Goal: Navigation & Orientation: Find specific page/section

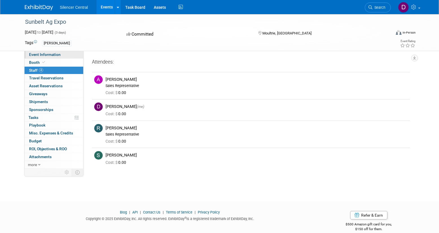
click at [67, 54] on link "Event Information" at bounding box center [54, 55] width 59 height 8
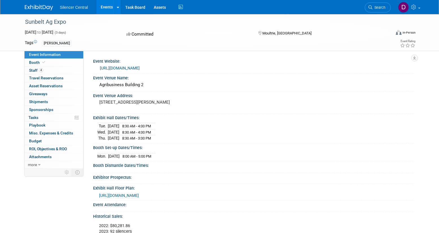
click at [106, 6] on link "Events" at bounding box center [106, 7] width 21 height 14
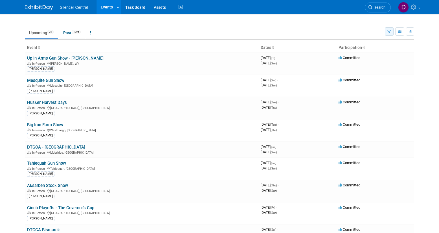
click at [388, 31] on icon "button" at bounding box center [389, 32] width 4 height 4
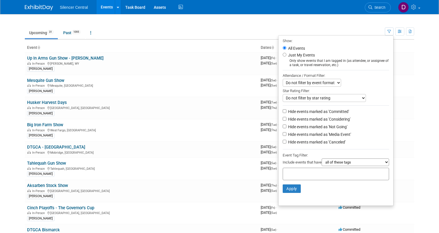
click at [304, 56] on label "Just My Events" at bounding box center [301, 55] width 28 height 6
click at [286, 56] on input "Just My Events" at bounding box center [284, 55] width 4 height 4
radio input "true"
click at [290, 187] on button "Apply" at bounding box center [291, 188] width 18 height 8
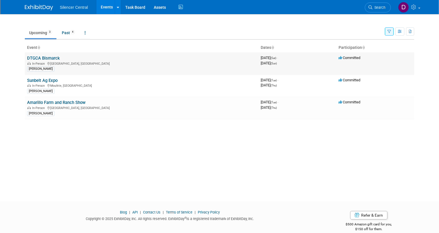
click at [52, 59] on link "DTGCA Bismarck" at bounding box center [43, 58] width 33 height 5
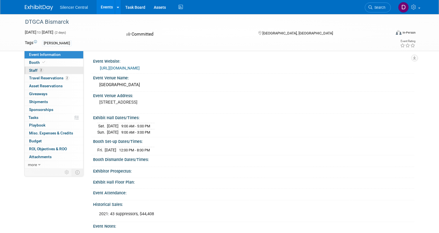
click at [70, 71] on link "2 Staff 2" at bounding box center [54, 71] width 59 height 8
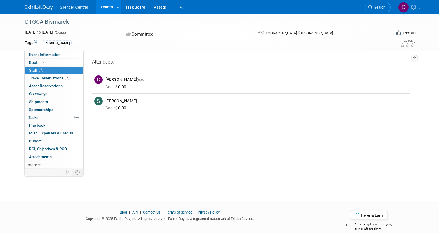
click at [187, 26] on div "DTGCA Bismarck" at bounding box center [202, 22] width 359 height 10
click at [68, 56] on link "Event Information" at bounding box center [54, 55] width 59 height 8
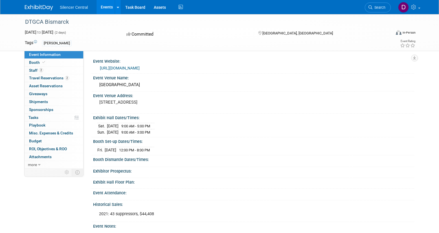
click at [187, 26] on div "DTGCA Bismarck" at bounding box center [202, 22] width 359 height 10
click at [61, 63] on link "Booth" at bounding box center [54, 63] width 59 height 8
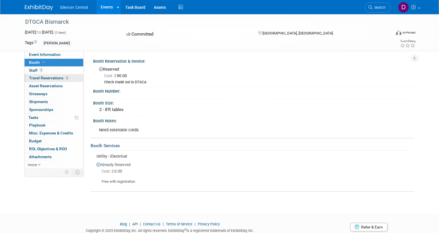
click at [55, 77] on span "Travel Reservations 2" at bounding box center [49, 78] width 40 height 5
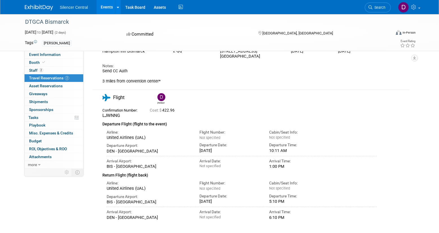
scroll to position [72, 0]
